Goal: Information Seeking & Learning: Learn about a topic

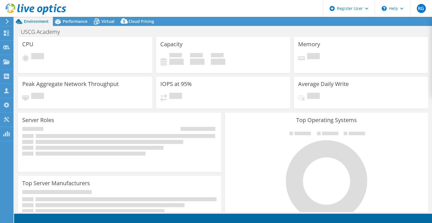
select select "USEast"
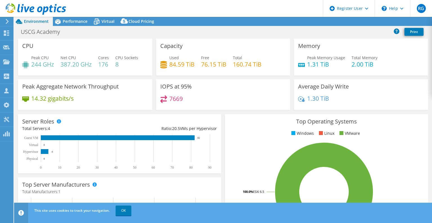
click at [41, 11] on use at bounding box center [36, 8] width 60 height 11
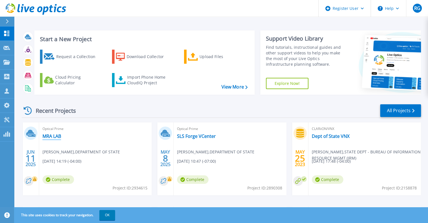
click at [56, 137] on link "MRA LAB" at bounding box center [51, 136] width 19 height 6
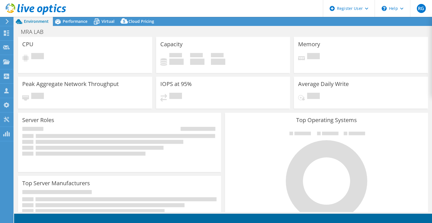
select select "USD"
select select "USEast"
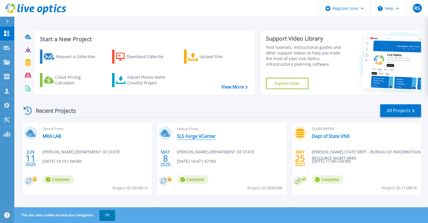
click at [197, 139] on link "SLS Forge VCenter" at bounding box center [196, 136] width 39 height 6
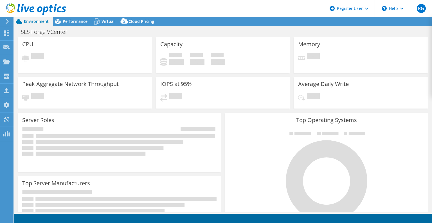
select select "USD"
select select "USEast"
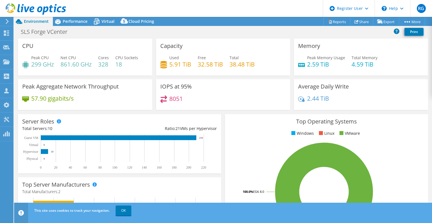
click at [197, 139] on rect at bounding box center [117, 151] width 190 height 35
click at [82, 24] on div "Performance" at bounding box center [72, 21] width 39 height 9
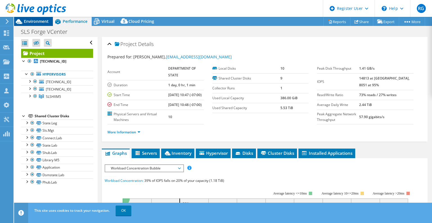
click at [37, 21] on span "Environment" at bounding box center [36, 21] width 25 height 5
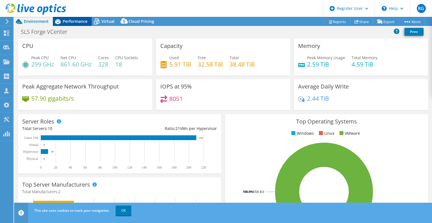
click at [66, 23] on span "Performance" at bounding box center [75, 21] width 25 height 5
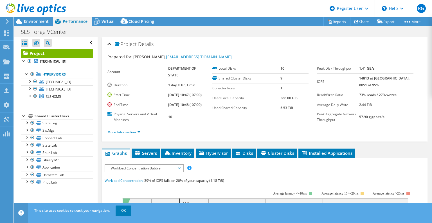
click at [43, 18] on div at bounding box center [33, 9] width 66 height 19
click at [42, 20] on span "Environment" at bounding box center [36, 21] width 25 height 5
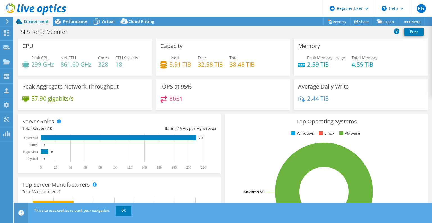
click at [109, 82] on div "Peak Aggregate Network Throughput 57.90 gigabits/s" at bounding box center [85, 94] width 134 height 31
click at [75, 24] on div "Performance" at bounding box center [72, 21] width 39 height 9
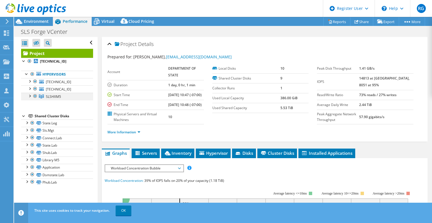
click at [35, 96] on div at bounding box center [35, 96] width 6 height 7
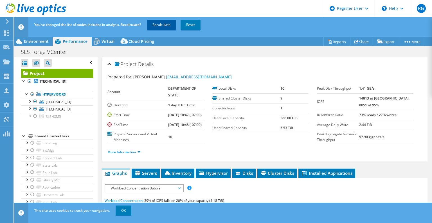
click at [156, 28] on link "Recalculate" at bounding box center [161, 25] width 29 height 10
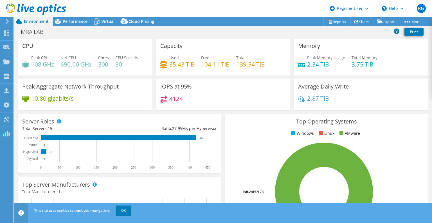
select select "USEast"
select select "USD"
click at [73, 19] on span "Performance" at bounding box center [75, 21] width 25 height 5
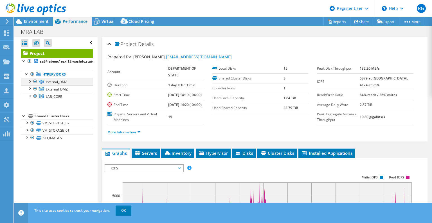
click at [35, 82] on div at bounding box center [35, 81] width 6 height 7
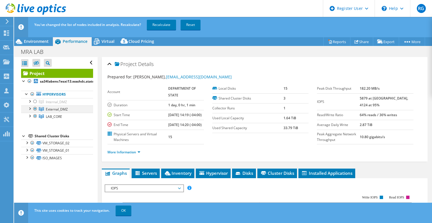
click at [35, 108] on div at bounding box center [35, 108] width 6 height 7
click at [35, 101] on div at bounding box center [35, 101] width 6 height 7
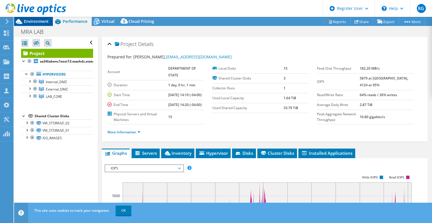
click at [38, 23] on span "Environment" at bounding box center [36, 21] width 25 height 5
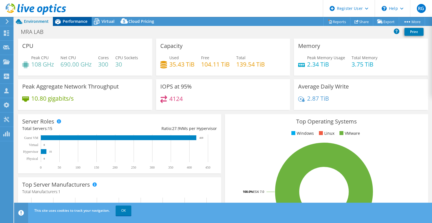
click at [71, 25] on div "Performance" at bounding box center [72, 21] width 39 height 9
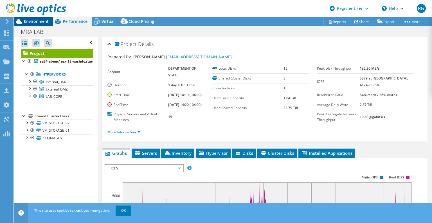
click at [42, 22] on span "Environment" at bounding box center [36, 21] width 25 height 5
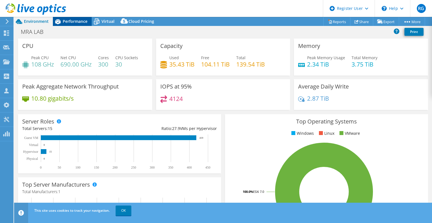
click at [79, 25] on div "Performance" at bounding box center [72, 21] width 39 height 9
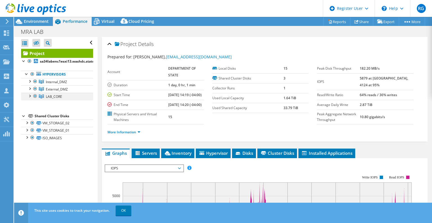
click at [35, 96] on div at bounding box center [35, 96] width 6 height 7
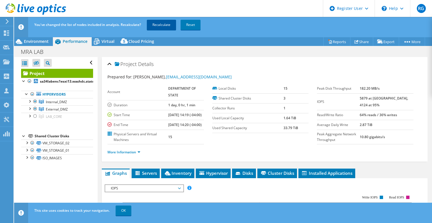
click at [155, 29] on link "Recalculate" at bounding box center [161, 25] width 29 height 10
